Goal: Task Accomplishment & Management: Manage account settings

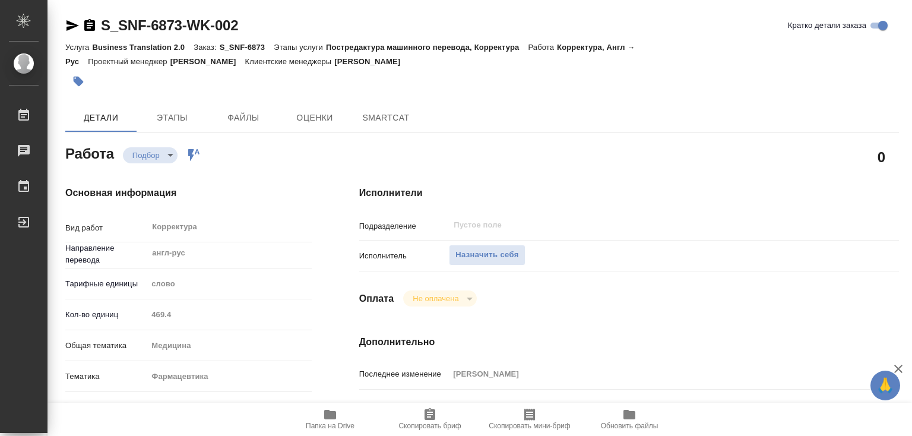
type textarea "x"
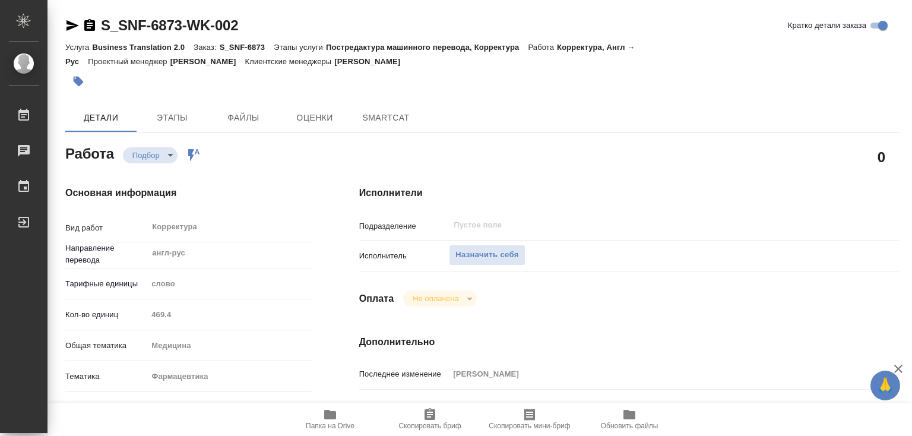
type textarea "x"
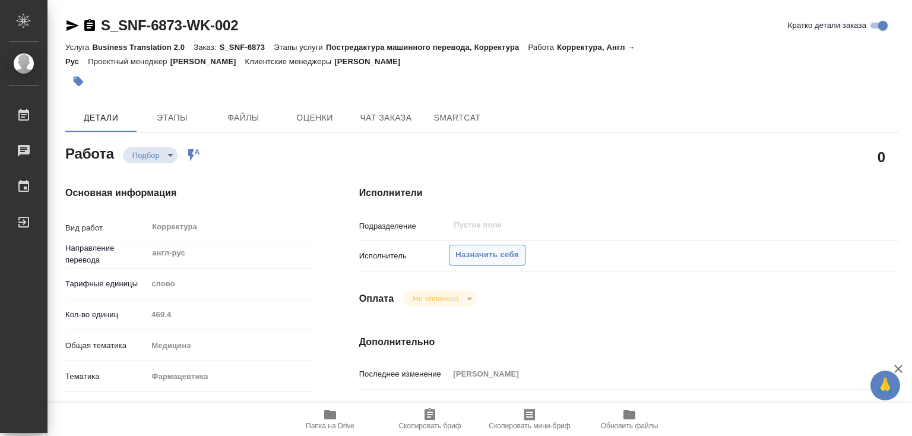
click at [470, 250] on span "Назначить себя" at bounding box center [486, 255] width 63 height 14
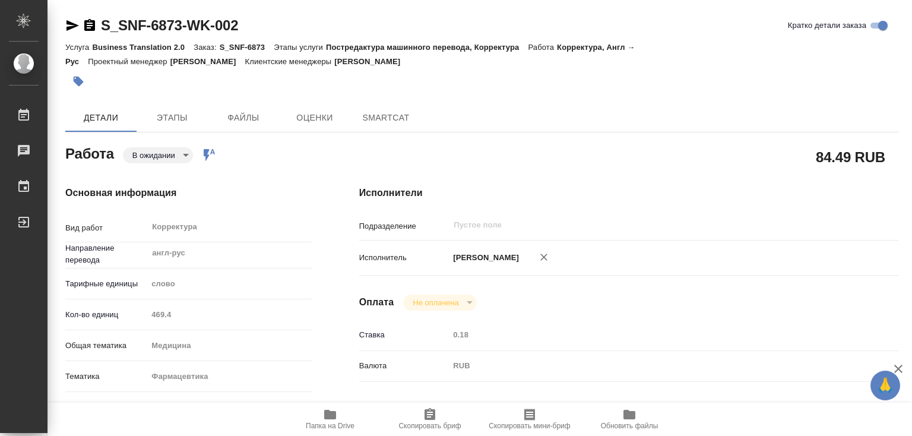
type textarea "x"
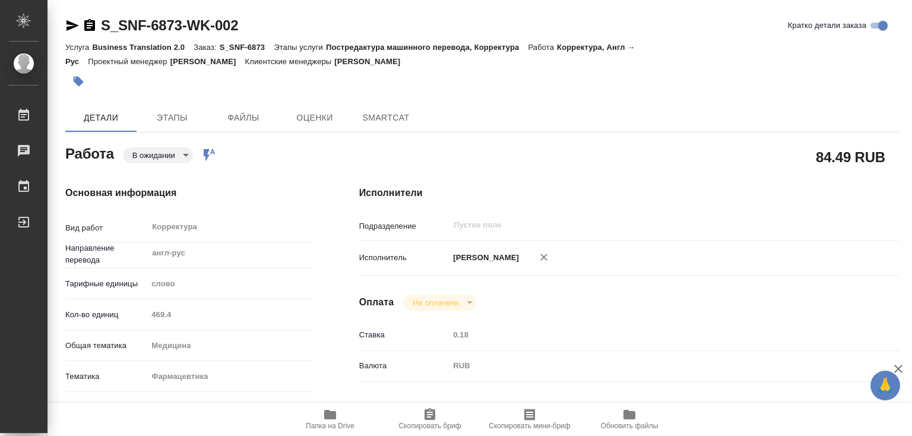
type textarea "x"
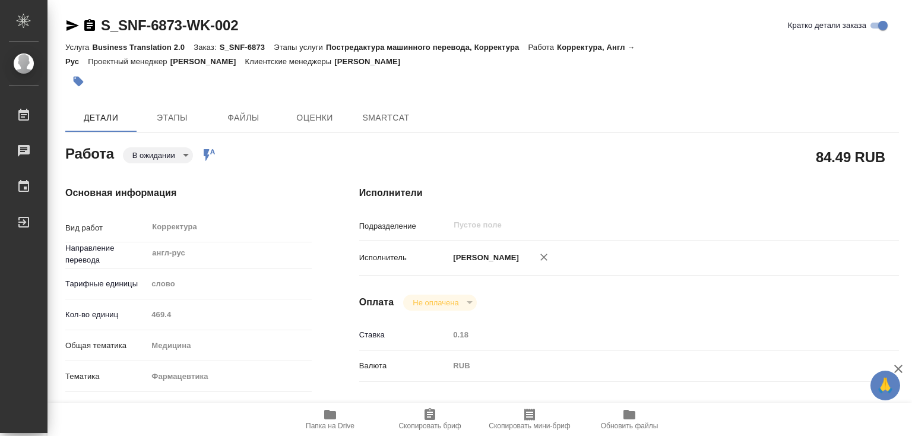
type textarea "x"
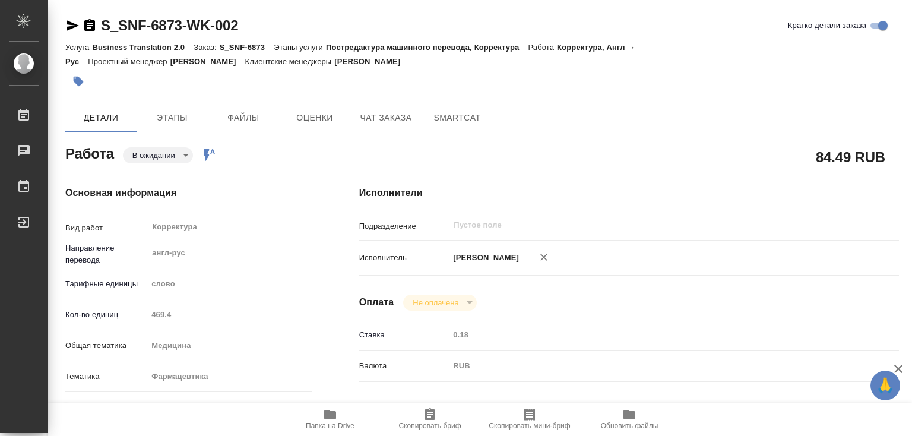
type textarea "x"
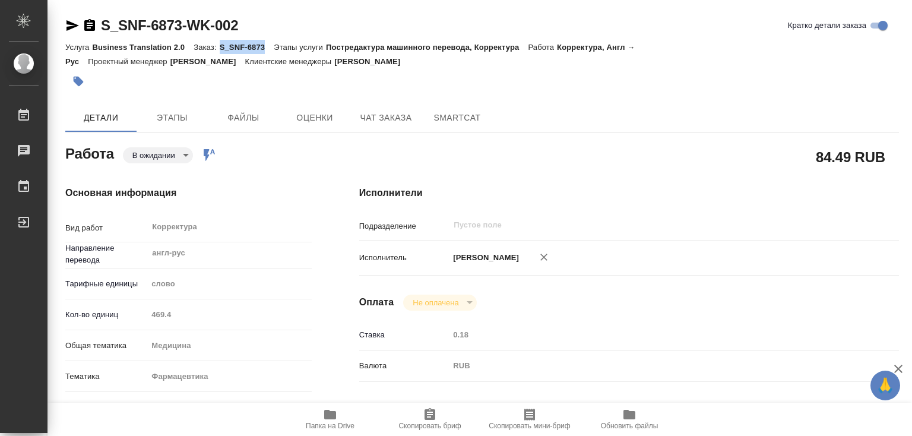
drag, startPoint x: 218, startPoint y: 46, endPoint x: 264, endPoint y: 46, distance: 45.1
click at [264, 46] on div "Услуга Business Translation 2.0 Заказ: S_SNF-6873 Этапы услуги Постредактура ма…" at bounding box center [481, 54] width 833 height 28
type textarea "x"
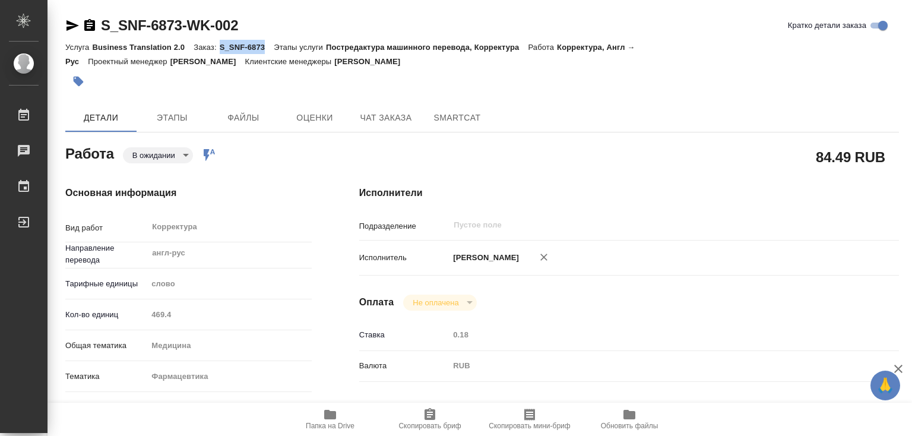
type textarea "x"
copy p "S_SNF-6873"
click at [328, 418] on icon "button" at bounding box center [330, 414] width 12 height 9
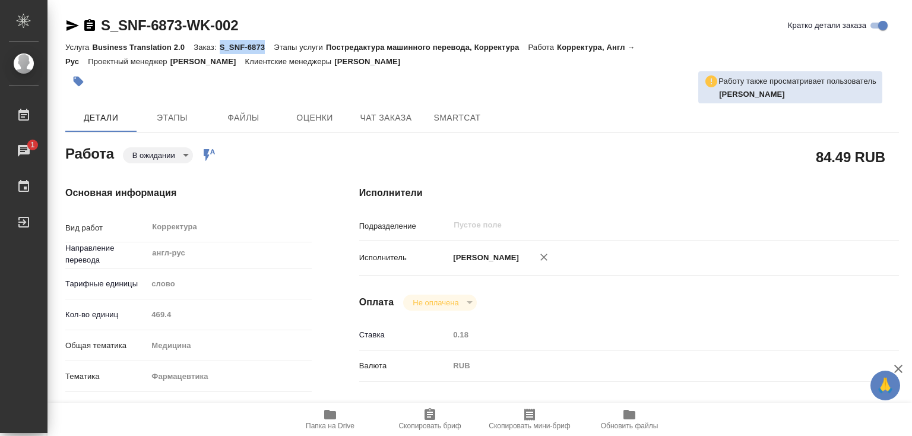
click at [234, 46] on p "S_SNF-6873" at bounding box center [247, 47] width 55 height 9
drag, startPoint x: 220, startPoint y: 45, endPoint x: 269, endPoint y: 46, distance: 48.7
click at [269, 46] on p "S_SNF-6873" at bounding box center [247, 47] width 55 height 9
copy p "S_SNF-6873"
